Goal: Transaction & Acquisition: Subscribe to service/newsletter

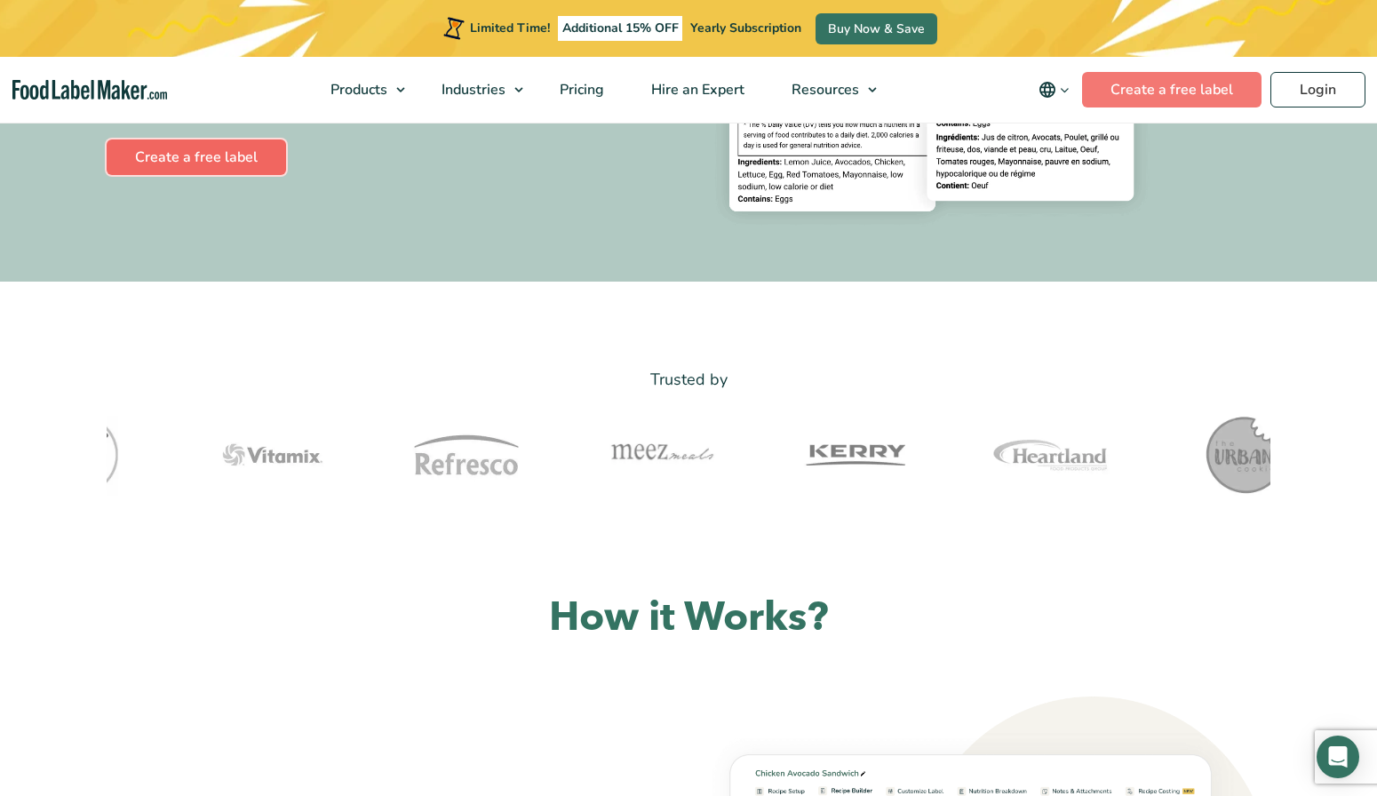
click at [222, 152] on link "Create a free label" at bounding box center [196, 157] width 179 height 36
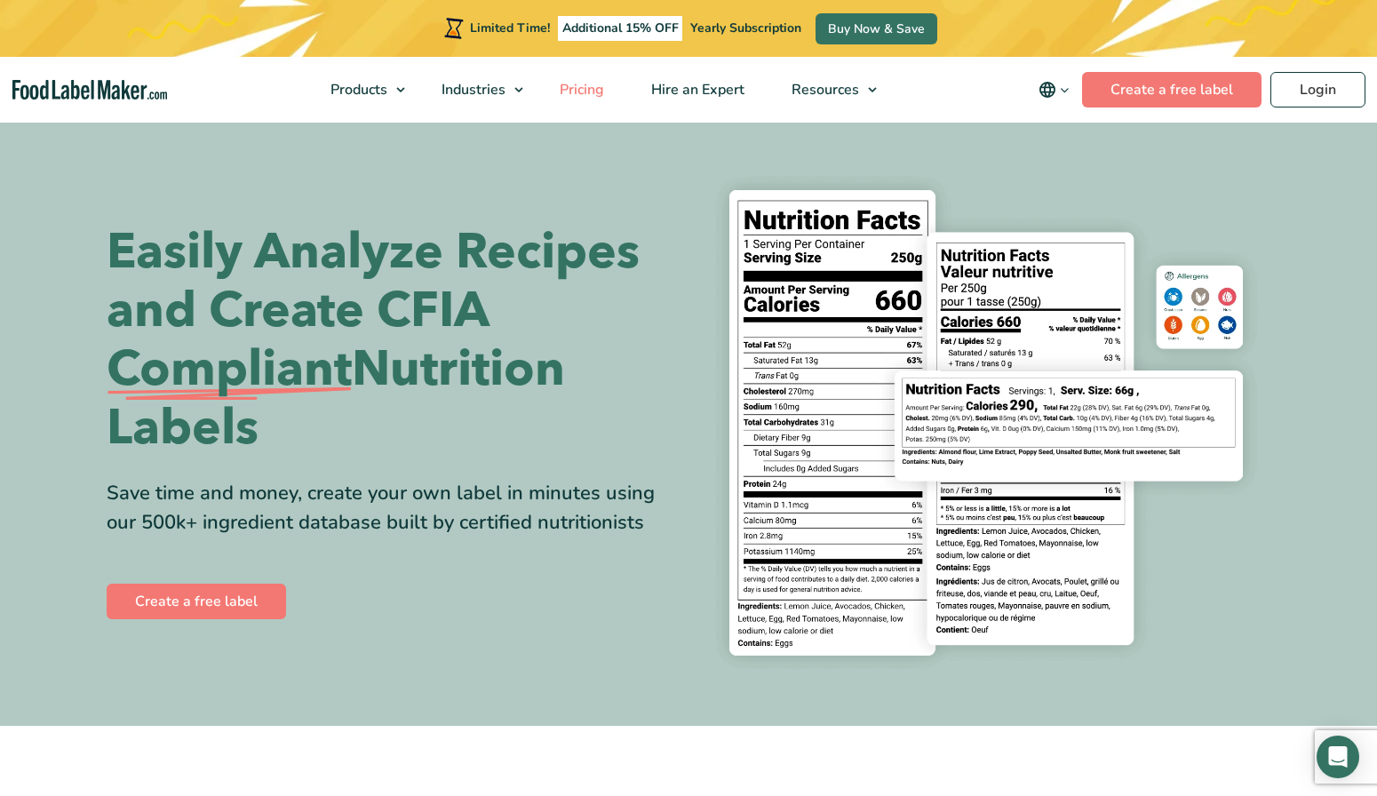
click at [589, 90] on span "Pricing" at bounding box center [580, 90] width 52 height 20
